Goal: Task Accomplishment & Management: Manage account settings

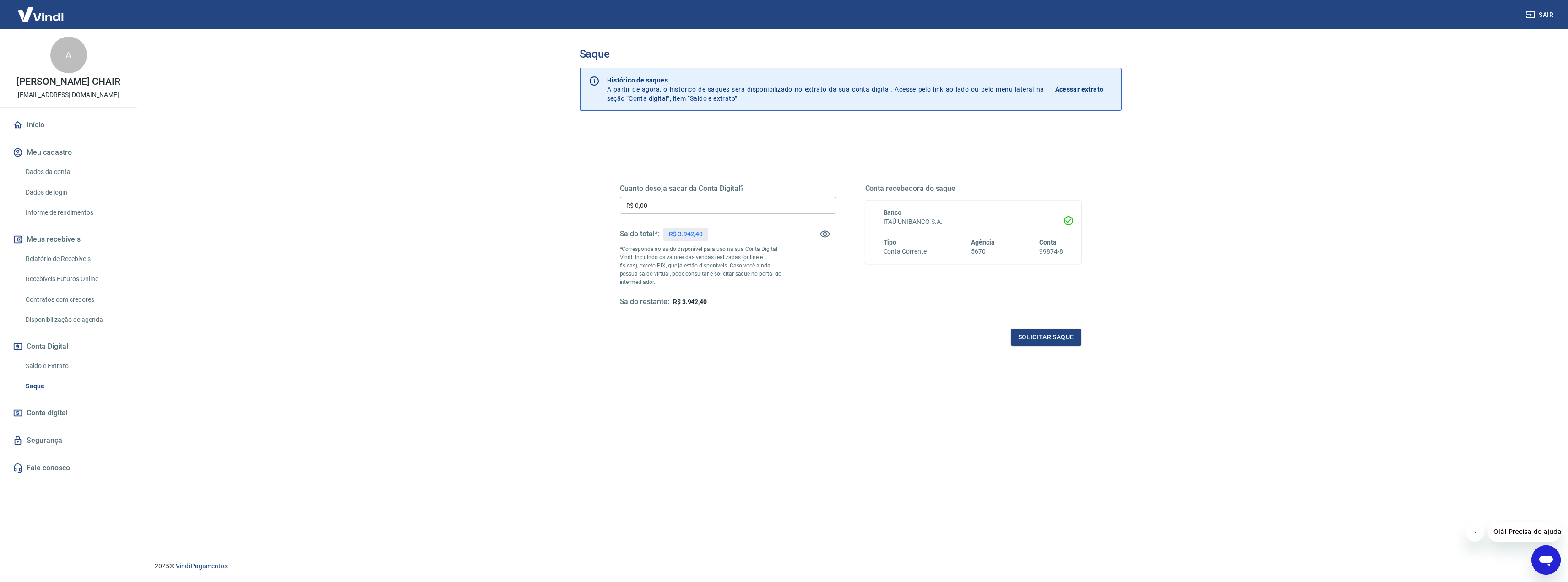
click at [692, 234] on p "R$ 3.942,40" at bounding box center [686, 234] width 34 height 9
copy p "3.942,40"
click at [663, 208] on input "R$ 0,00" at bounding box center [728, 205] width 216 height 17
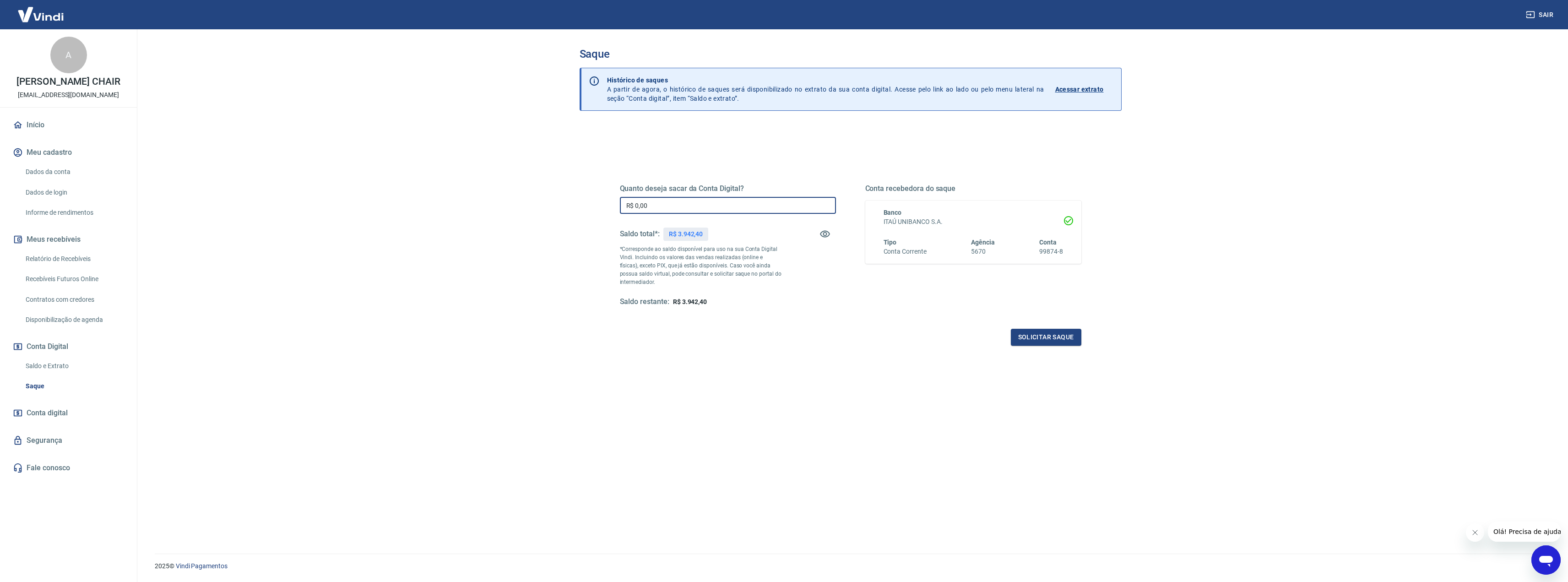
paste input "3.942,4"
type input "R$ 3.942,40"
click at [1038, 336] on button "Solicitar saque" at bounding box center [1047, 337] width 71 height 17
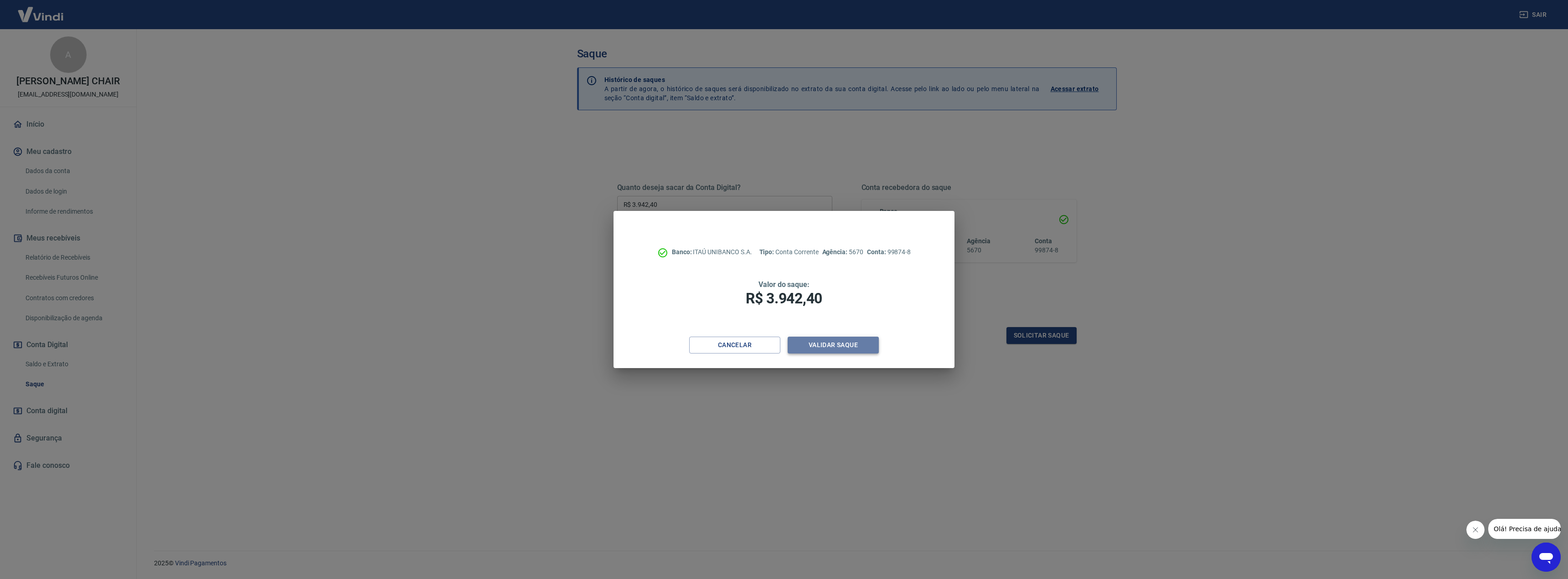
click at [862, 340] on button "Validar saque" at bounding box center [833, 345] width 92 height 17
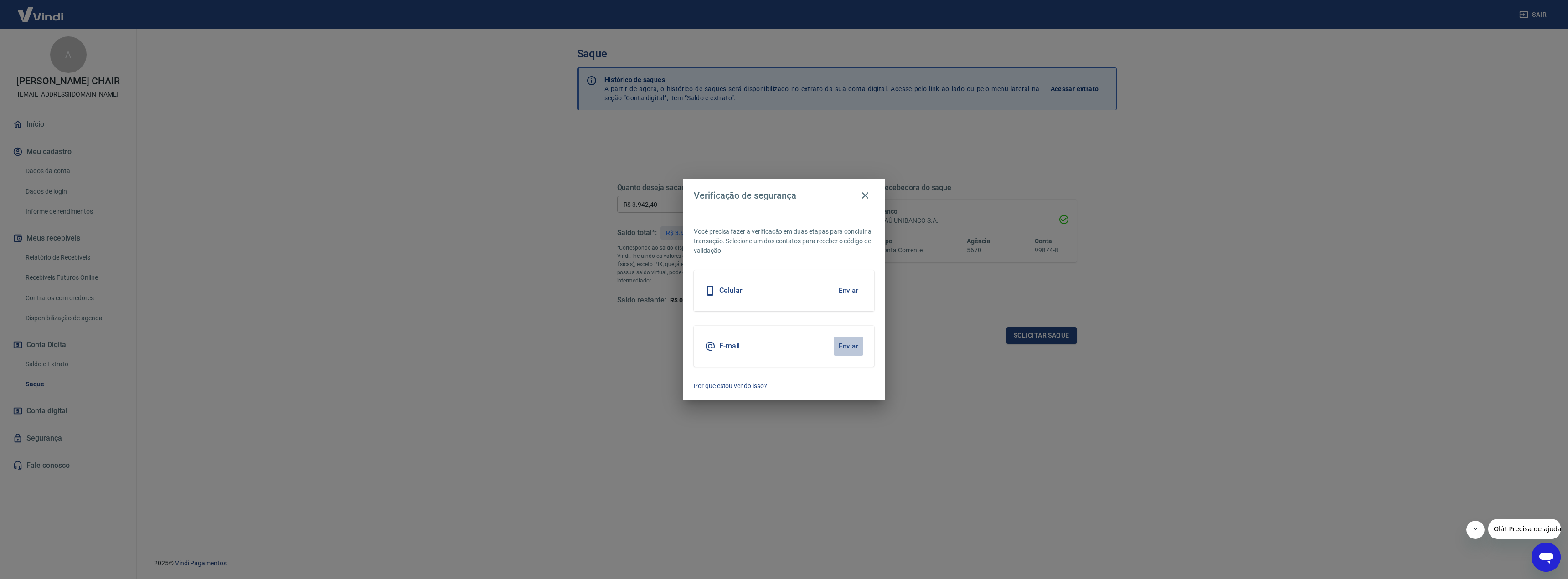
click at [846, 338] on button "Enviar" at bounding box center [848, 346] width 29 height 19
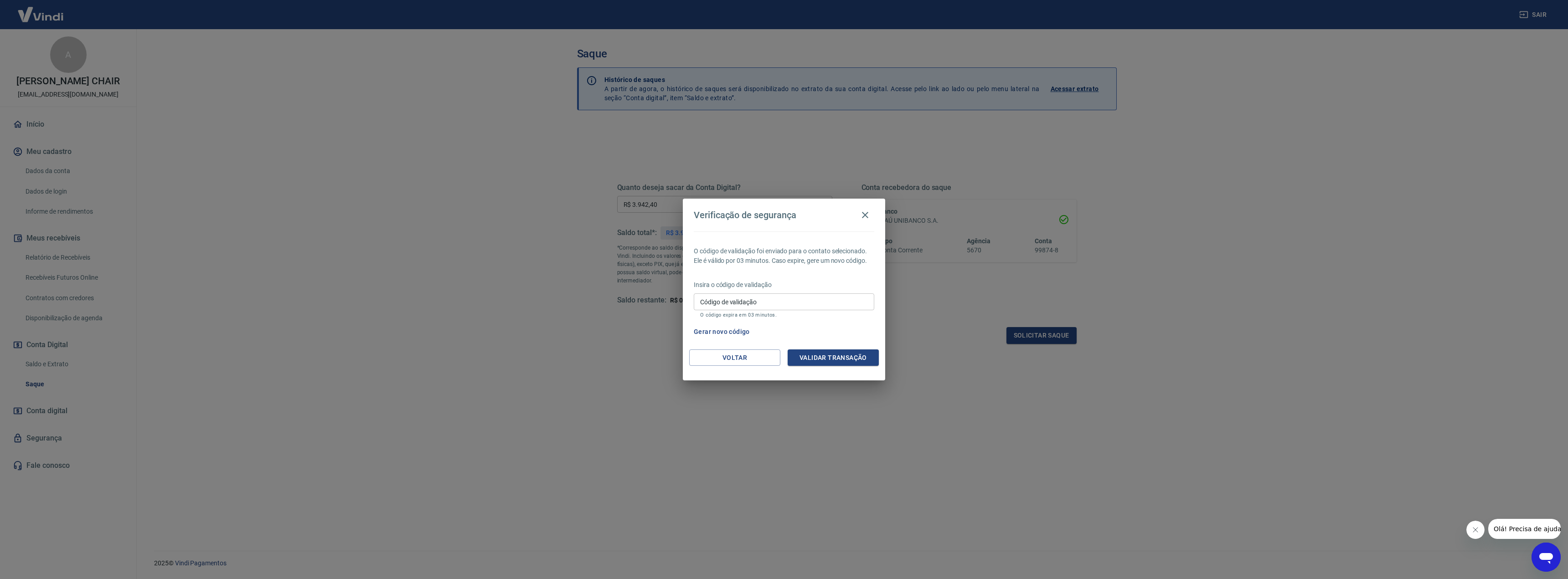
click at [795, 302] on input "Código de validação" at bounding box center [784, 302] width 181 height 17
paste input "294859"
type input "294859"
click at [805, 359] on button "Validar transação" at bounding box center [833, 357] width 92 height 17
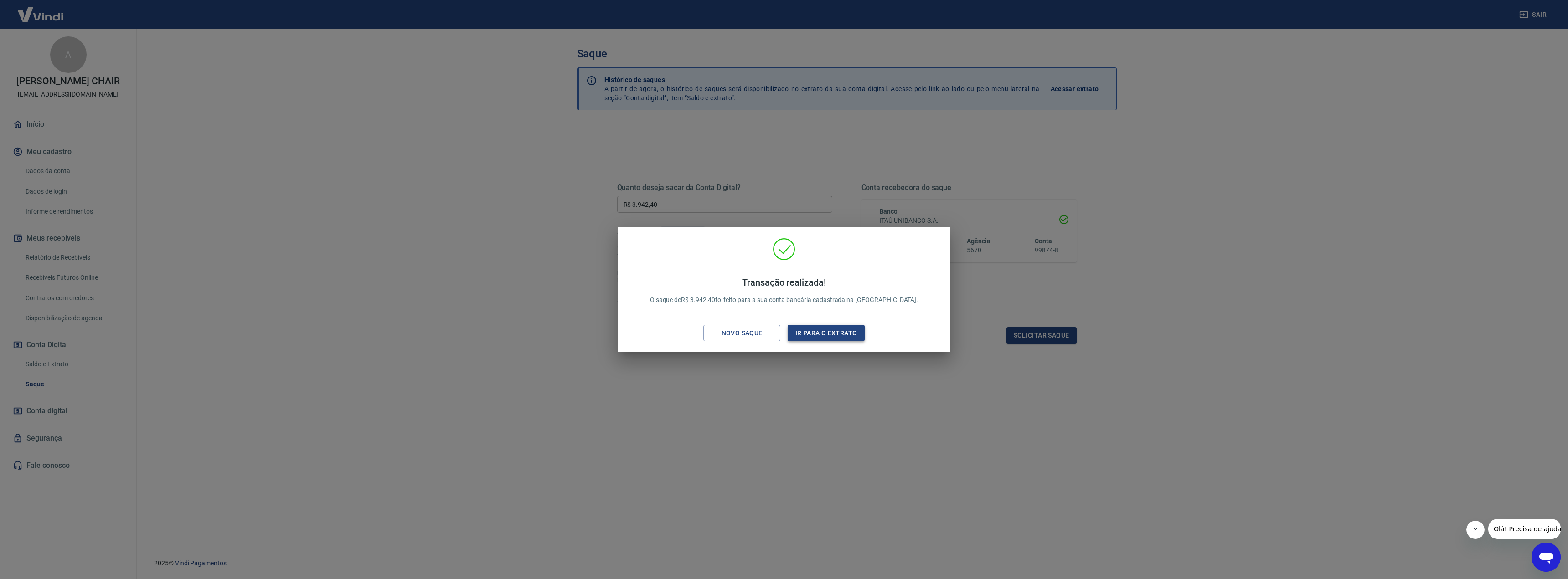
click at [819, 331] on button "Ir para o extrato" at bounding box center [826, 333] width 77 height 17
